Goal: Task Accomplishment & Management: Use online tool/utility

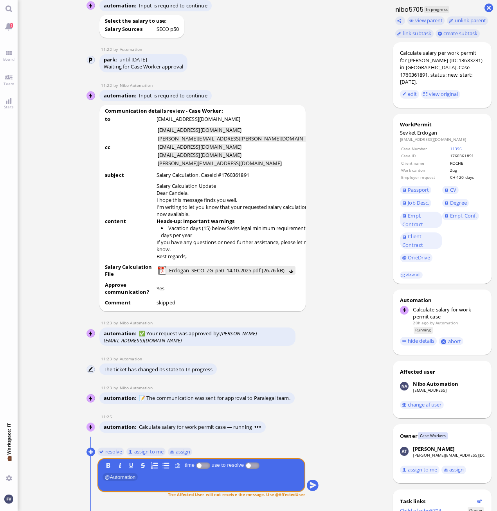
click at [362, 209] on ticket "[DATE] 15:30 by Automation Automation Calculate eligible salary for work permit…" at bounding box center [203, 255] width 370 height 511
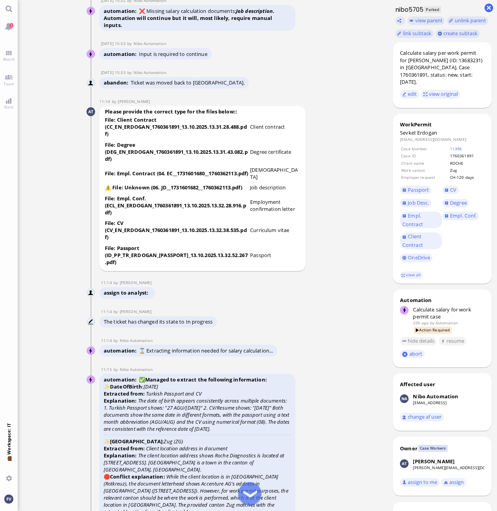
scroll to position [-2242, 0]
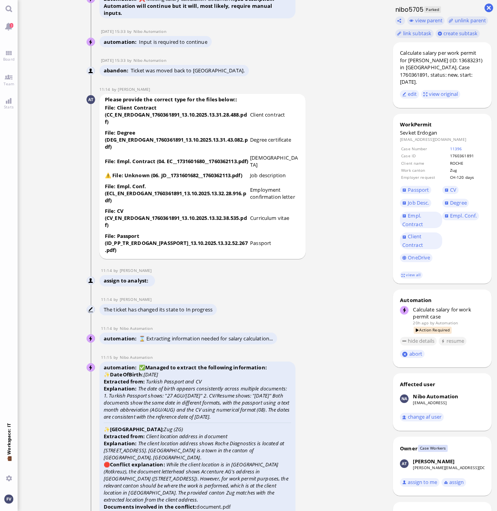
click at [347, 304] on ticket "[DATE] 15:30 by Automation Automation Calculate eligible salary for work permit…" at bounding box center [203, 255] width 370 height 511
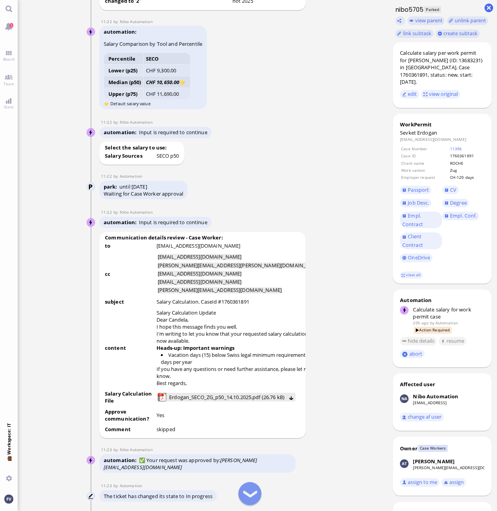
scroll to position [-560, 0]
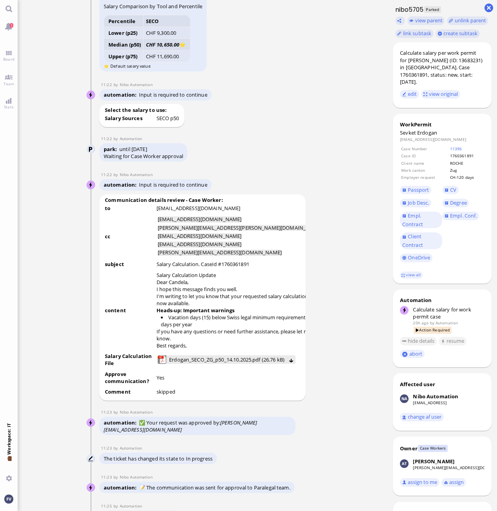
click at [191, 379] on td "Yes" at bounding box center [239, 378] width 167 height 17
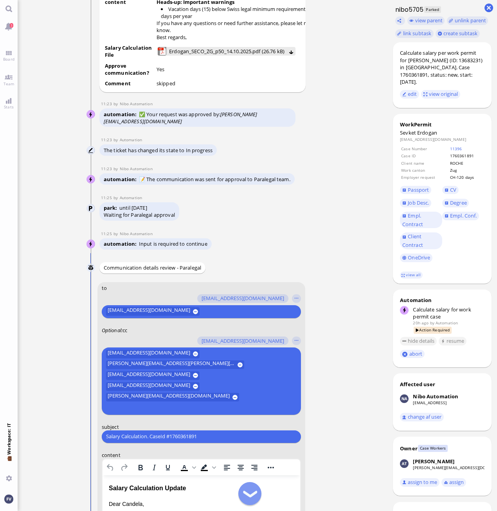
scroll to position [-246, 0]
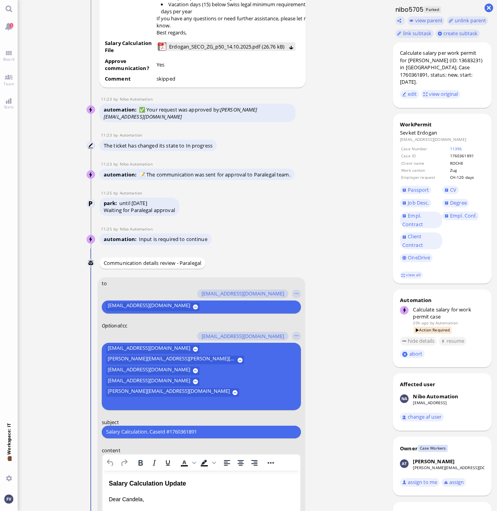
click at [222, 324] on form "to [PERSON_NAME][EMAIL_ADDRESS][DOMAIN_NAME] [DOMAIN_NAME][EMAIL_ADDRESS][DOMAI…" at bounding box center [201, 511] width 208 height 468
click at [219, 311] on input "text" at bounding box center [248, 306] width 93 height 8
drag, startPoint x: 214, startPoint y: 431, endPoint x: 62, endPoint y: 426, distance: 152.3
click at [62, 426] on ticket "[DATE] 15:30 by Automation Automation Calculate eligible salary for work permit…" at bounding box center [203, 255] width 370 height 511
paste input "PazPerTout new case: [PERSON_NAME] (1760361891 / 13683231), Employer Request: C…"
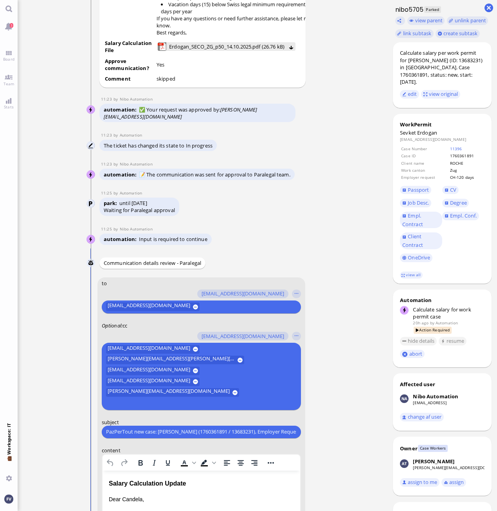
scroll to position [0, 116]
drag, startPoint x: 109, startPoint y: 432, endPoint x: 88, endPoint y: 427, distance: 21.6
click at [63, 426] on ticket "[DATE] 15:30 by Automation Automation Calculate eligible salary for work permit…" at bounding box center [203, 255] width 370 height 511
click at [138, 432] on input "PazPerTout new case: [PERSON_NAME] (1760361891 / 13683231), Employer Request: C…" at bounding box center [201, 432] width 190 height 8
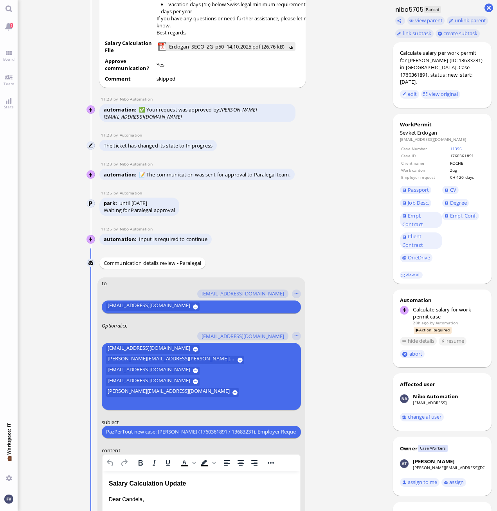
drag, startPoint x: 158, startPoint y: 432, endPoint x: 61, endPoint y: 432, distance: 97.4
click at [61, 432] on ticket "[DATE] 15:30 by Automation Automation Calculate eligible salary for work permit…" at bounding box center [203, 255] width 370 height 511
click at [107, 432] on input "PazPerTout new case: [PERSON_NAME] (1760361891 / 13683231), Employer Request: C…" at bounding box center [201, 432] width 190 height 8
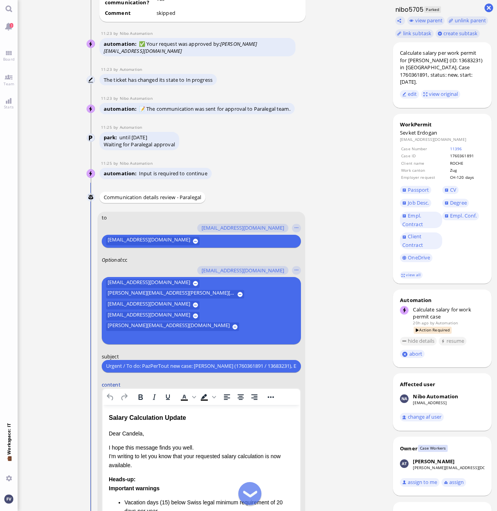
scroll to position [-168, 0]
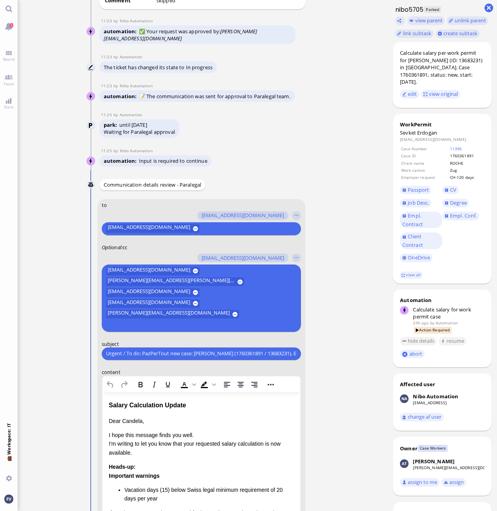
type input "Urgent / To do: PazPerTout new case: [PERSON_NAME] (1760361891 / 13683231), Emp…"
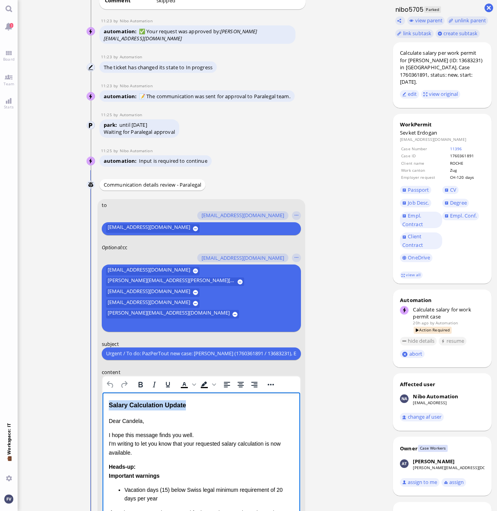
drag, startPoint x: 203, startPoint y: 408, endPoint x: 92, endPoint y: 409, distance: 111.1
click at [102, 409] on html "Salary Calculation Update Dear [PERSON_NAME], I hope this message finds you wel…" at bounding box center [201, 465] width 198 height 147
click at [92, 409] on conversation-line "You to [PERSON_NAME][EMAIL_ADDRESS][DOMAIN_NAME] [DOMAIN_NAME][EMAIL_ADDRESS][D…" at bounding box center [202, 438] width 232 height 478
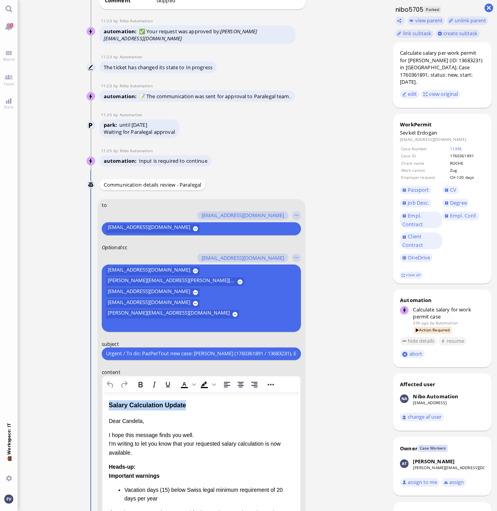
drag, startPoint x: 189, startPoint y: 404, endPoint x: 199, endPoint y: 405, distance: 9.9
click at [190, 404] on div "Salary Calculation Update" at bounding box center [200, 405] width 185 height 10
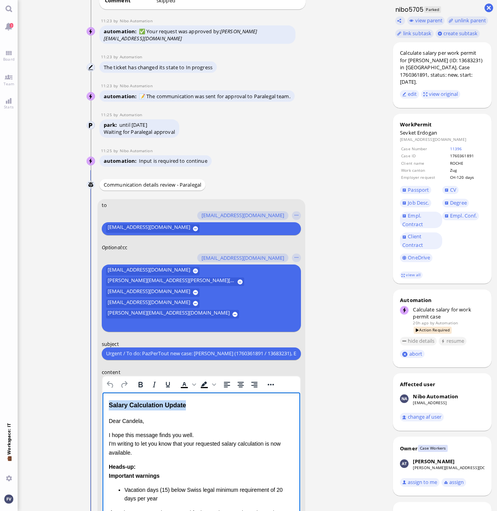
click at [229, 407] on div "Salary Calculation Update" at bounding box center [200, 405] width 185 height 10
click at [212, 399] on html "Salary Calculation Update Dear [PERSON_NAME], I hope this message finds you wel…" at bounding box center [201, 465] width 198 height 147
drag, startPoint x: 195, startPoint y: 403, endPoint x: 200, endPoint y: 797, distance: 393.2
click at [102, 405] on html "Salary Calculation Update Dear [PERSON_NAME], I hope this message finds you wel…" at bounding box center [201, 465] width 198 height 147
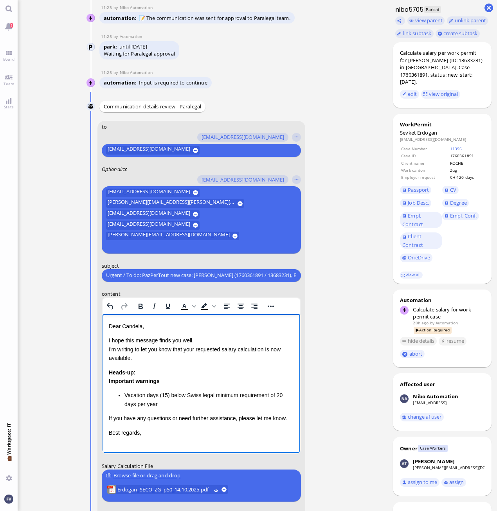
scroll to position [-51, 0]
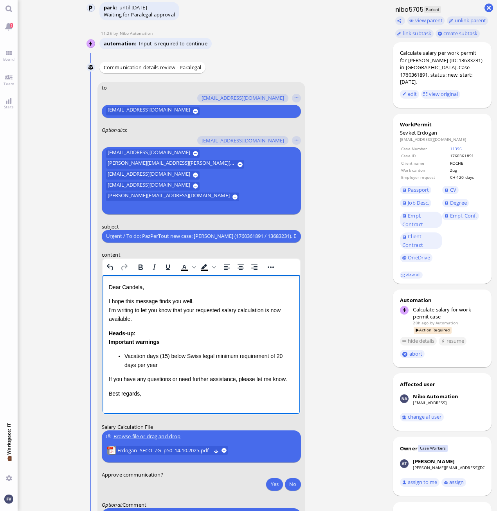
click at [226, 303] on p "I hope this message finds you well. I'm writing to let you know that your reque…" at bounding box center [200, 310] width 185 height 26
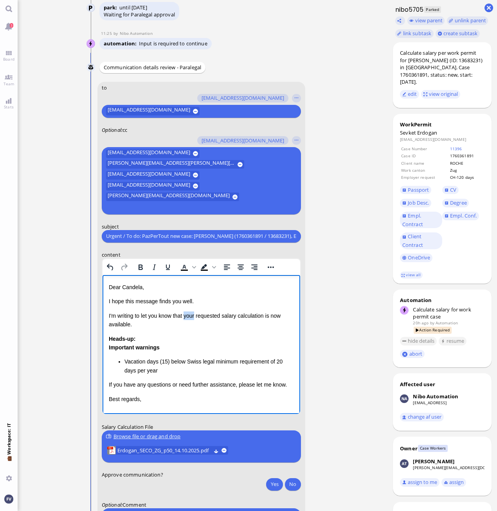
drag, startPoint x: 185, startPoint y: 317, endPoint x: 196, endPoint y: 318, distance: 10.6
click at [196, 318] on p "I'm writing to let you know that your requested salary calculation is now avail…" at bounding box center [200, 320] width 185 height 18
click at [263, 316] on p "I'm writing to let you know that the requested salary calculation is now availa…" at bounding box center [200, 320] width 185 height 18
drag, startPoint x: 109, startPoint y: 338, endPoint x: 133, endPoint y: 338, distance: 23.9
click at [133, 338] on strong "Heads-up:" at bounding box center [121, 338] width 27 height 6
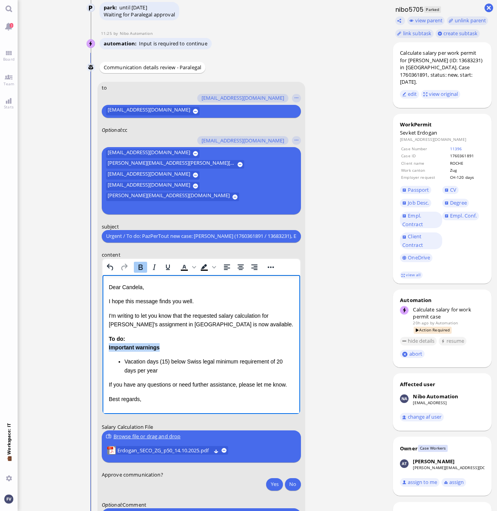
drag, startPoint x: 180, startPoint y: 348, endPoint x: 201, endPoint y: 624, distance: 277.0
click at [102, 349] on html "Dear [PERSON_NAME], I hope this message finds you well. I'm writing to let you …" at bounding box center [201, 343] width 198 height 136
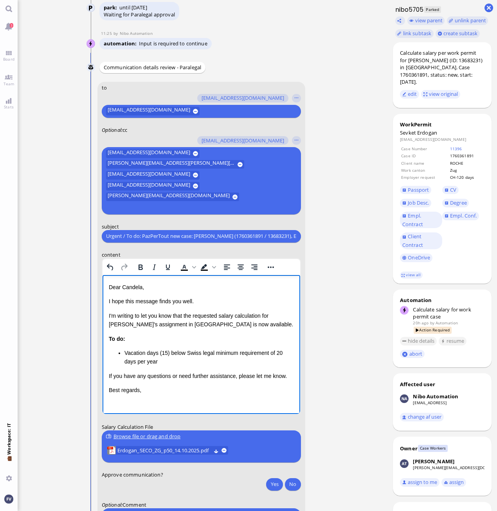
drag, startPoint x: 169, startPoint y: 352, endPoint x: 200, endPoint y: 354, distance: 30.6
click at [172, 352] on li "Vacation days (15) below Swiss legal minimum requirement of 20 days per year" at bounding box center [208, 357] width 169 height 18
click at [191, 351] on li "Vacation days (15) is below Swiss legal minimum requirement of 20 days per year" at bounding box center [208, 357] width 169 height 18
click at [174, 361] on li "Vacation days (15) is below the Swiss legal minimum requirement of 20 days per …" at bounding box center [208, 357] width 169 height 18
click at [123, 351] on ul "Vacation days (15) is below the Swiss legal minimum requirement of 20 days per …" at bounding box center [200, 357] width 185 height 18
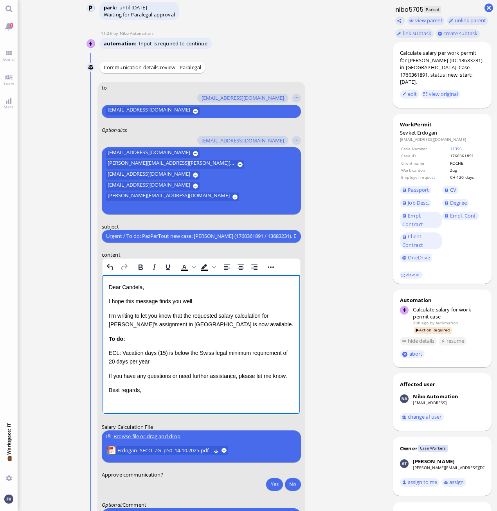
click at [151, 360] on p "ECL: Vacation days (15) is below the Swiss legal minimum requirement of 20 days…" at bounding box center [200, 357] width 185 height 18
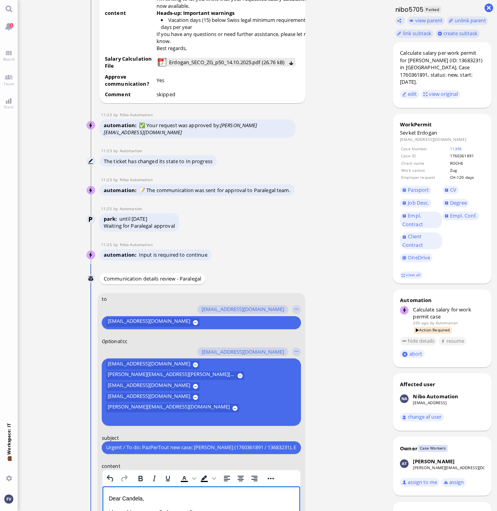
scroll to position [-273, 0]
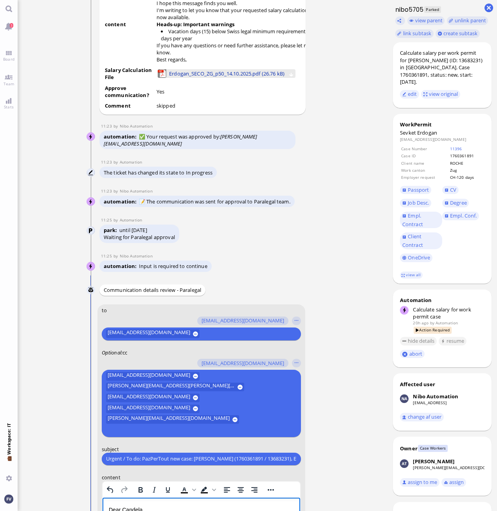
click at [204, 77] on span "Erdogan_SECO_ZG_p50_14.10.2025.pdf (26.76 kB)" at bounding box center [226, 73] width 115 height 9
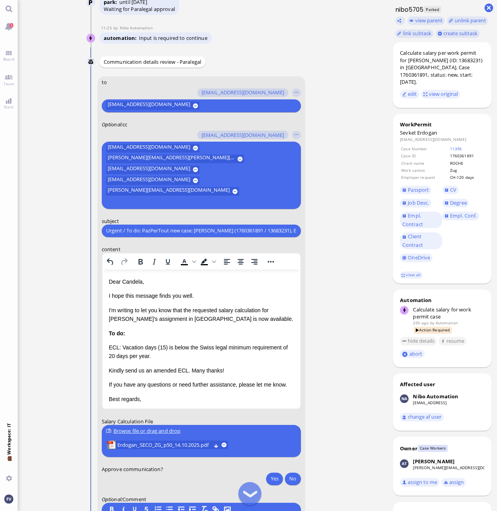
scroll to position [-39, 0]
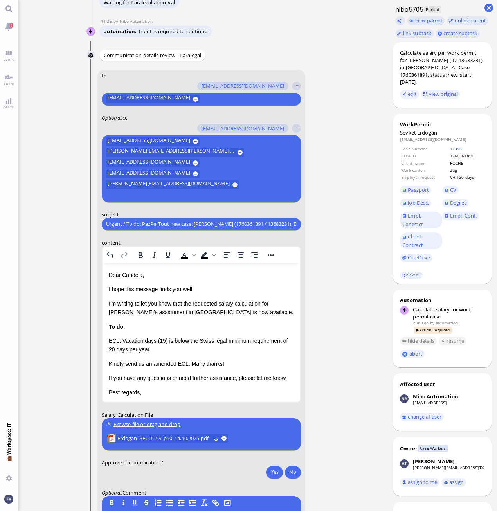
click at [240, 329] on div "To do: ECL: Vacation days (15) is below the Swiss legal minimum requirement of …" at bounding box center [200, 345] width 185 height 46
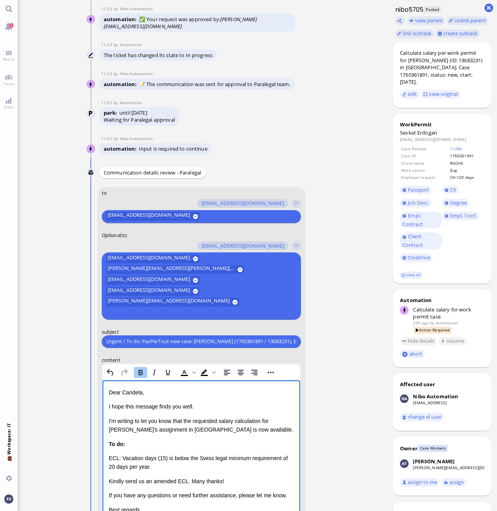
scroll to position [3, 0]
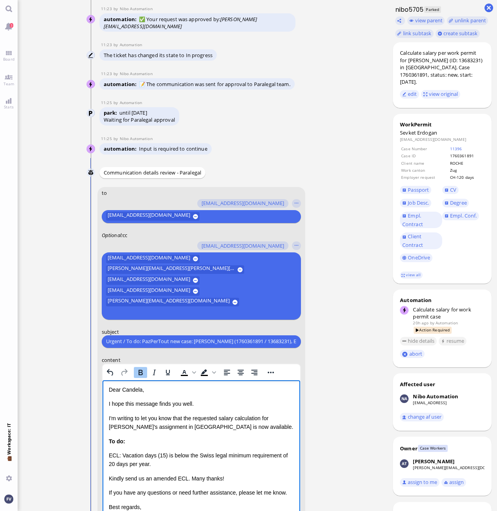
click at [251, 438] on div "To do: ECL: Vacation days (15) is below the Swiss legal minimum requirement of …" at bounding box center [200, 460] width 185 height 46
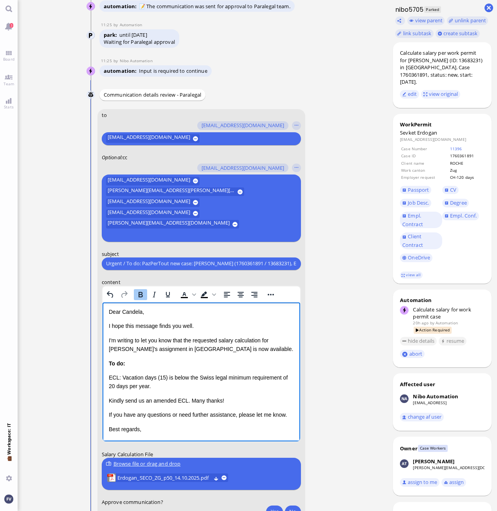
scroll to position [-78, 0]
click at [246, 400] on p "Kindly send us an amended ECL. Many thanks!" at bounding box center [200, 400] width 185 height 9
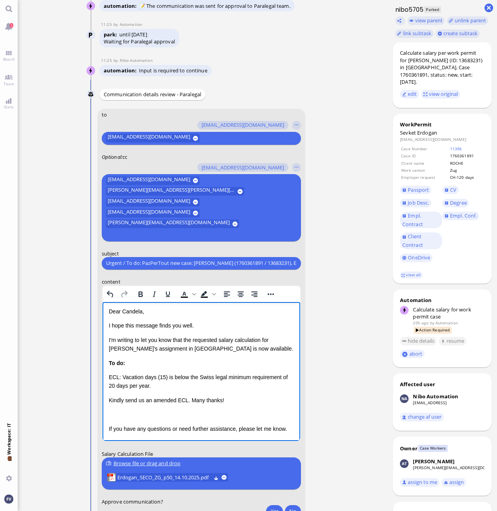
click at [170, 413] on p "Rich Text Area. Press ALT-0 for help." at bounding box center [200, 414] width 185 height 9
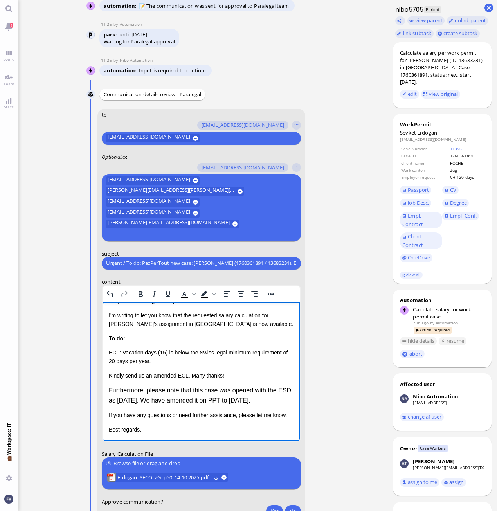
scroll to position [38, 0]
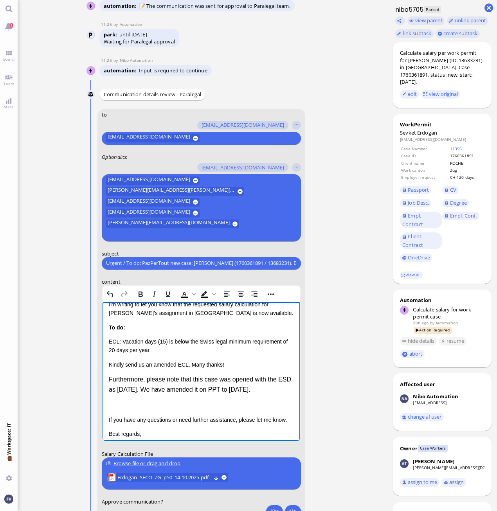
click at [125, 410] on p "Rich Text Area. Press ALT-0 for help." at bounding box center [200, 404] width 185 height 10
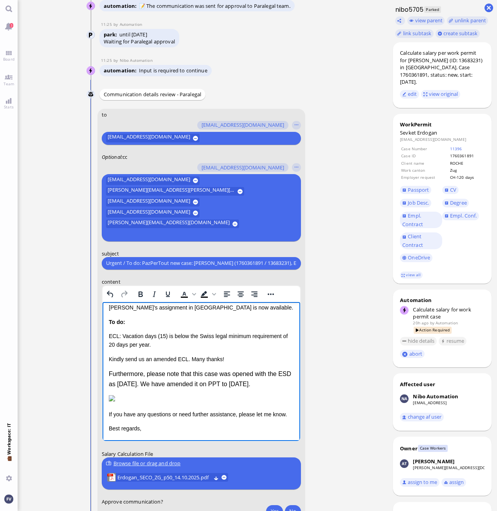
scroll to position [169, 0]
click at [115, 395] on img "Rich Text Area. Press ALT-0 for help." at bounding box center [111, 398] width 6 height 6
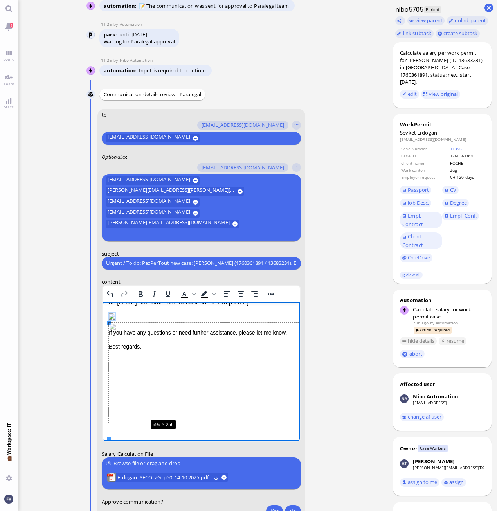
drag, startPoint x: 109, startPoint y: 396, endPoint x: 151, endPoint y: 372, distance: 48.9
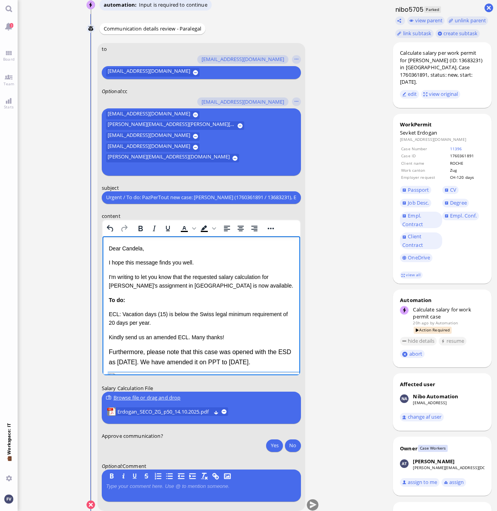
scroll to position [0, 0]
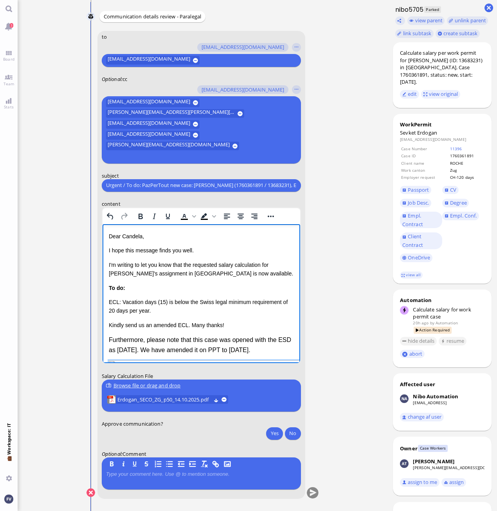
drag, startPoint x: 295, startPoint y: 273, endPoint x: 402, endPoint y: 477, distance: 230.0
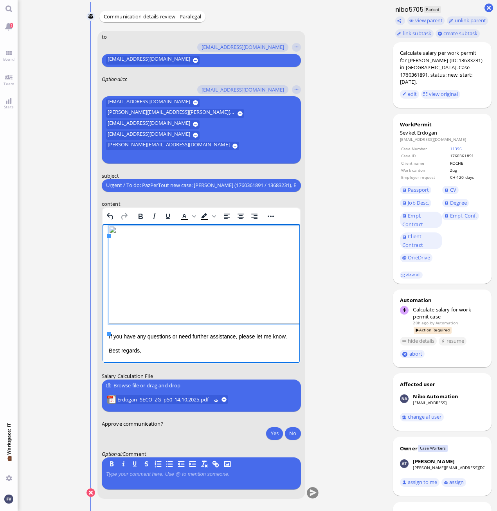
scroll to position [150, 0]
click at [269, 434] on button "Yes" at bounding box center [274, 433] width 16 height 13
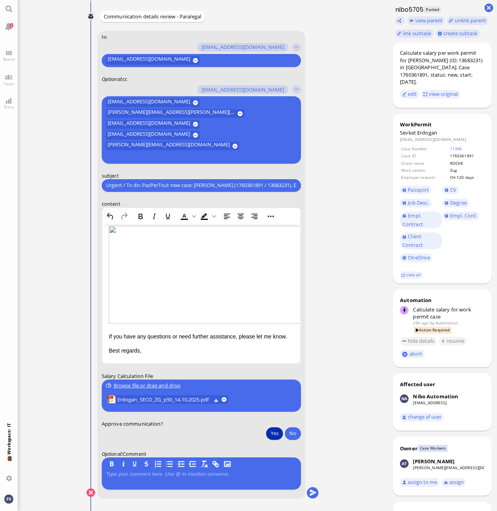
drag, startPoint x: 310, startPoint y: 490, endPoint x: 336, endPoint y: 472, distance: 31.2
click at [331, 486] on nitautoscroll "[DATE] 15:30 by Automation Automation Calculate eligible salary for work permit…" at bounding box center [203, 255] width 258 height 511
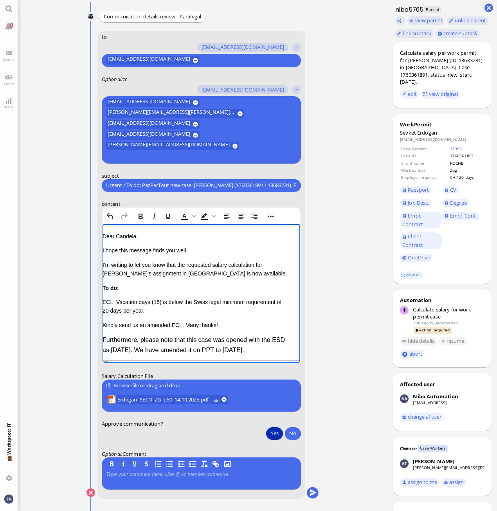
scroll to position [150, 6]
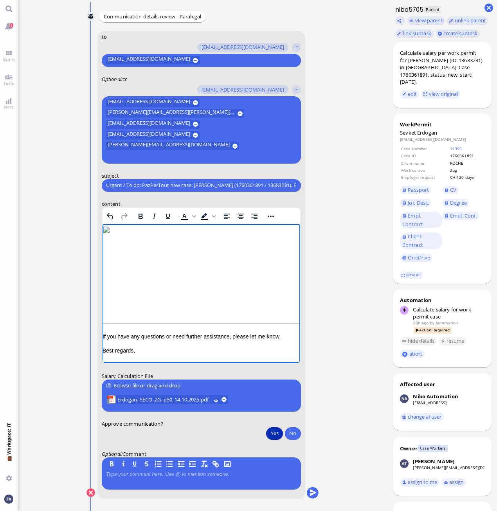
drag, startPoint x: 297, startPoint y: 313, endPoint x: 424, endPoint y: 683, distance: 390.6
click at [311, 494] on button "submit" at bounding box center [312, 493] width 12 height 12
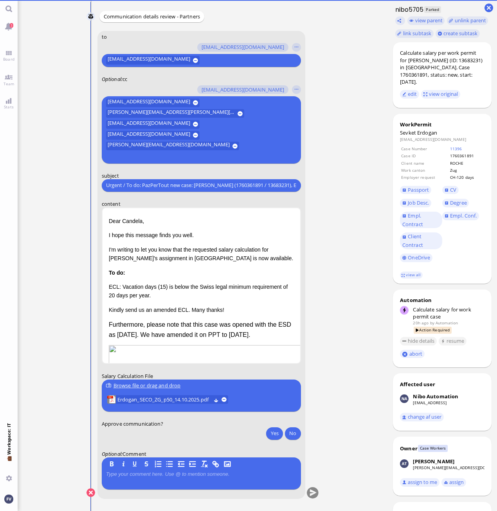
scroll to position [0, 0]
